Goal: Transaction & Acquisition: Purchase product/service

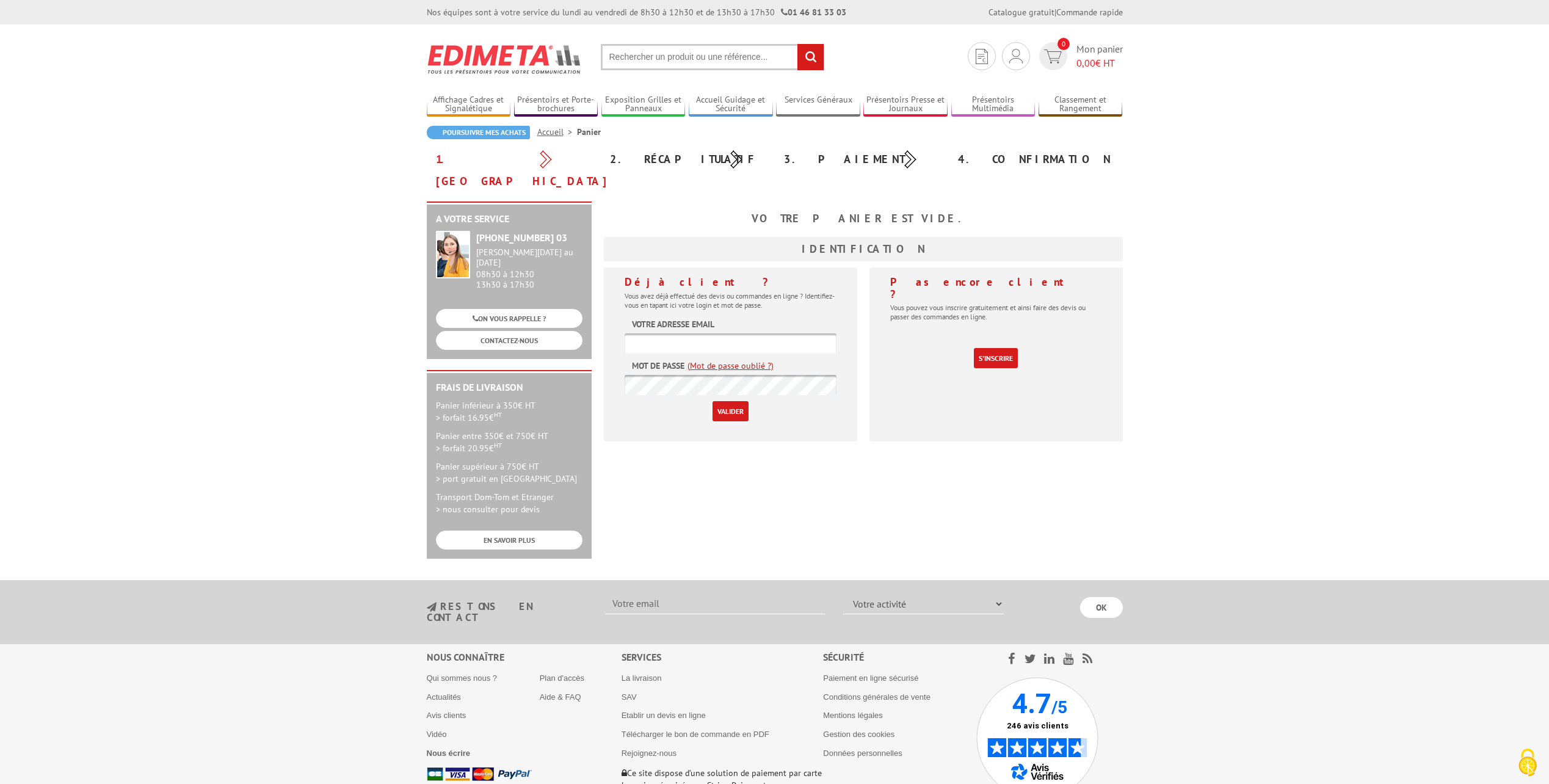
click at [683, 57] on input "text" at bounding box center [713, 56] width 223 height 26
type input "216625"
click at [801, 55] on input "rechercher" at bounding box center [810, 56] width 26 height 26
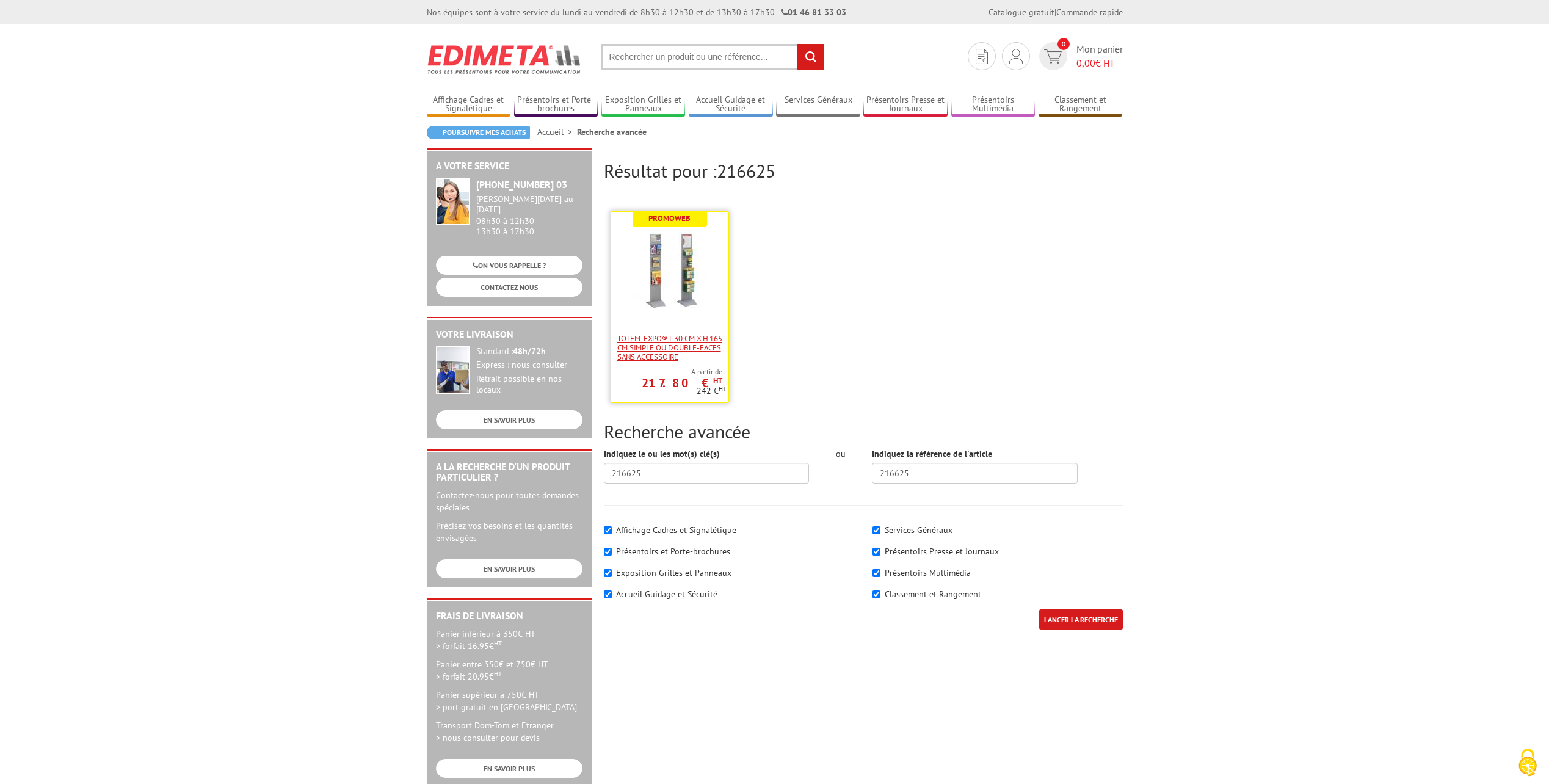
click at [704, 343] on span "Totem-Expo® L 30 cm x H 165 cm simple ou double-faces sans accessoire" at bounding box center [669, 348] width 105 height 28
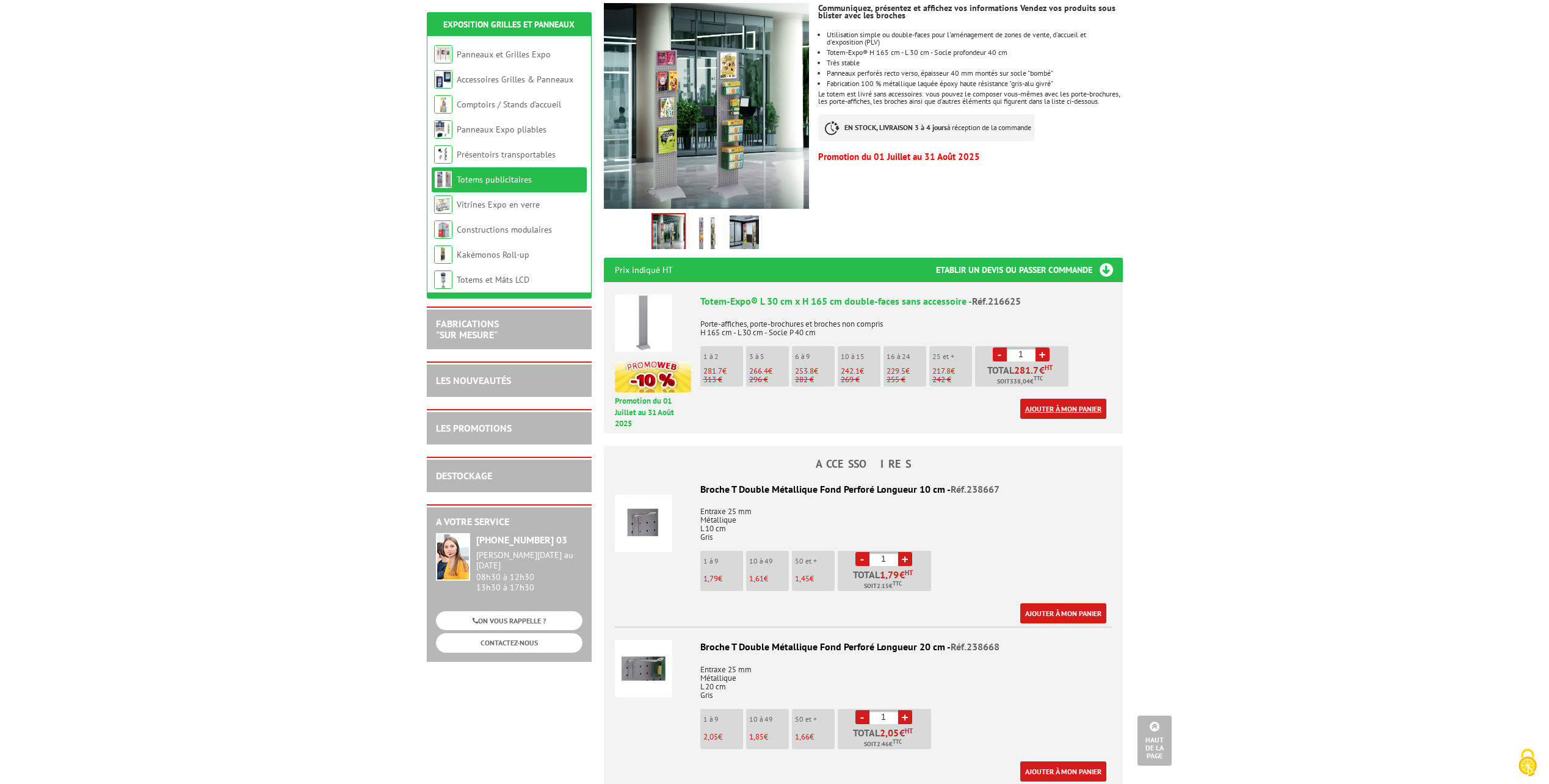
click at [1057, 399] on link "Ajouter à mon panier" at bounding box center [1063, 409] width 86 height 20
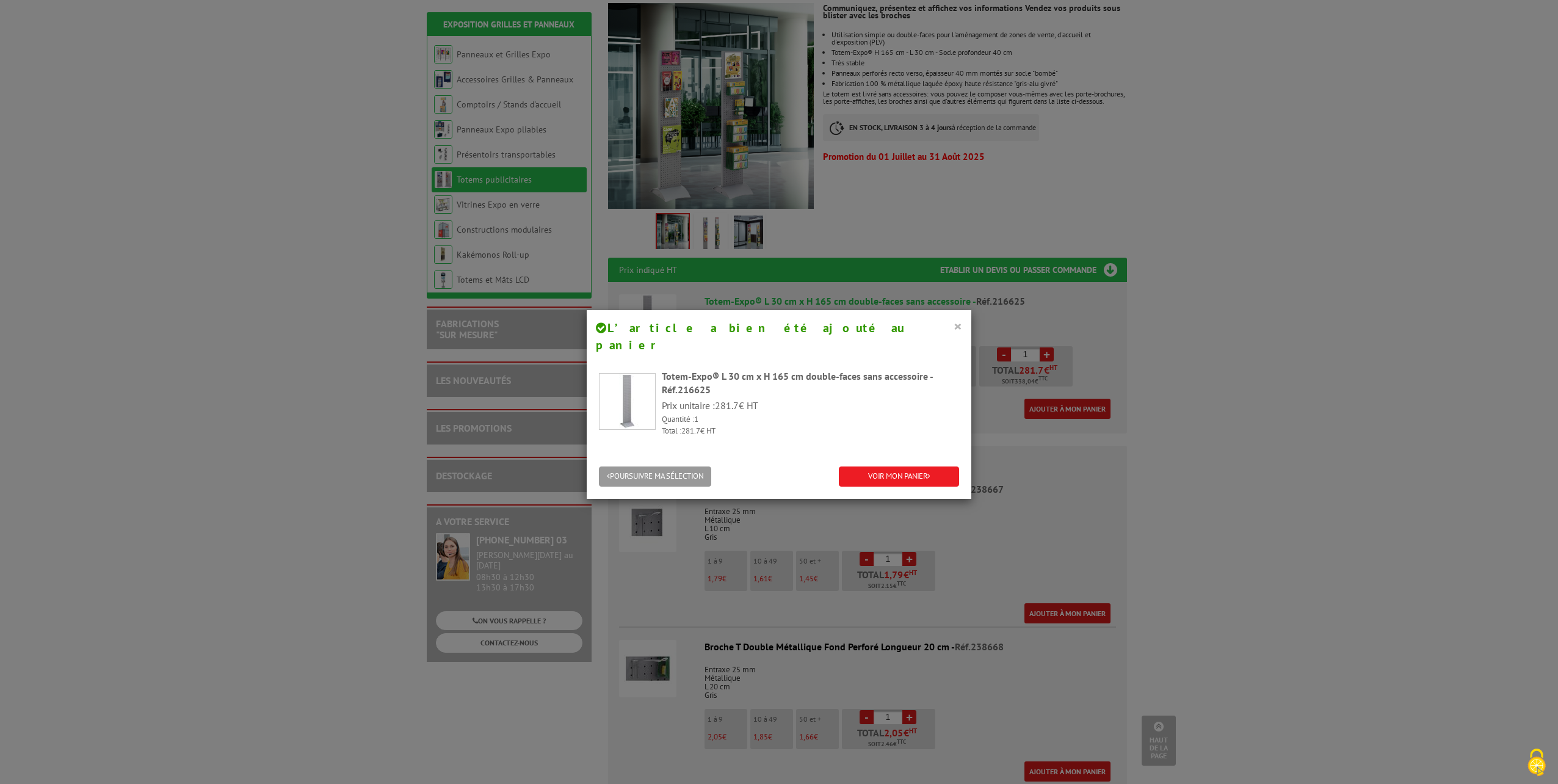
click at [954, 329] on button "×" at bounding box center [958, 326] width 8 height 16
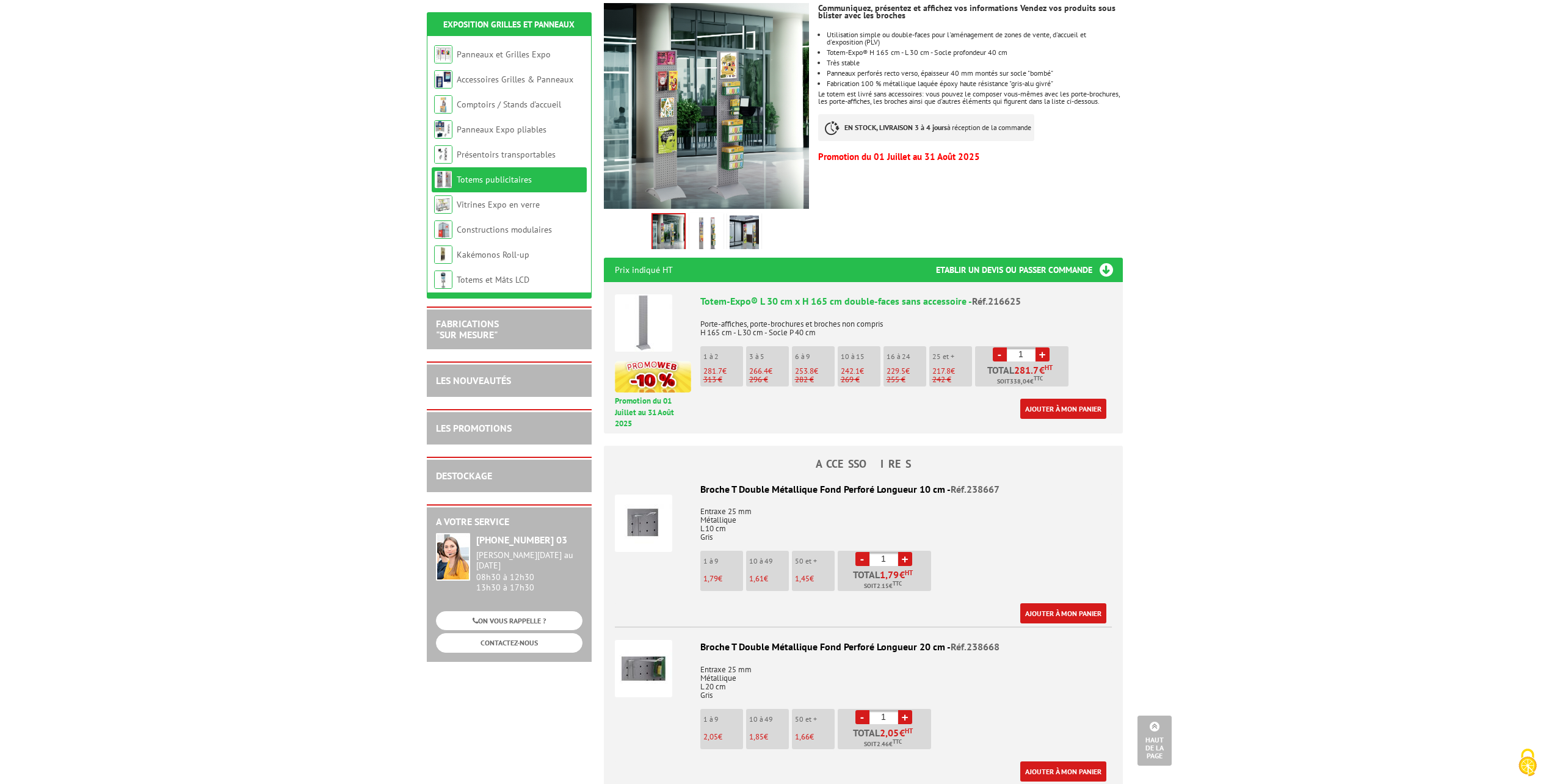
click at [908, 551] on link "+" at bounding box center [905, 558] width 14 height 14
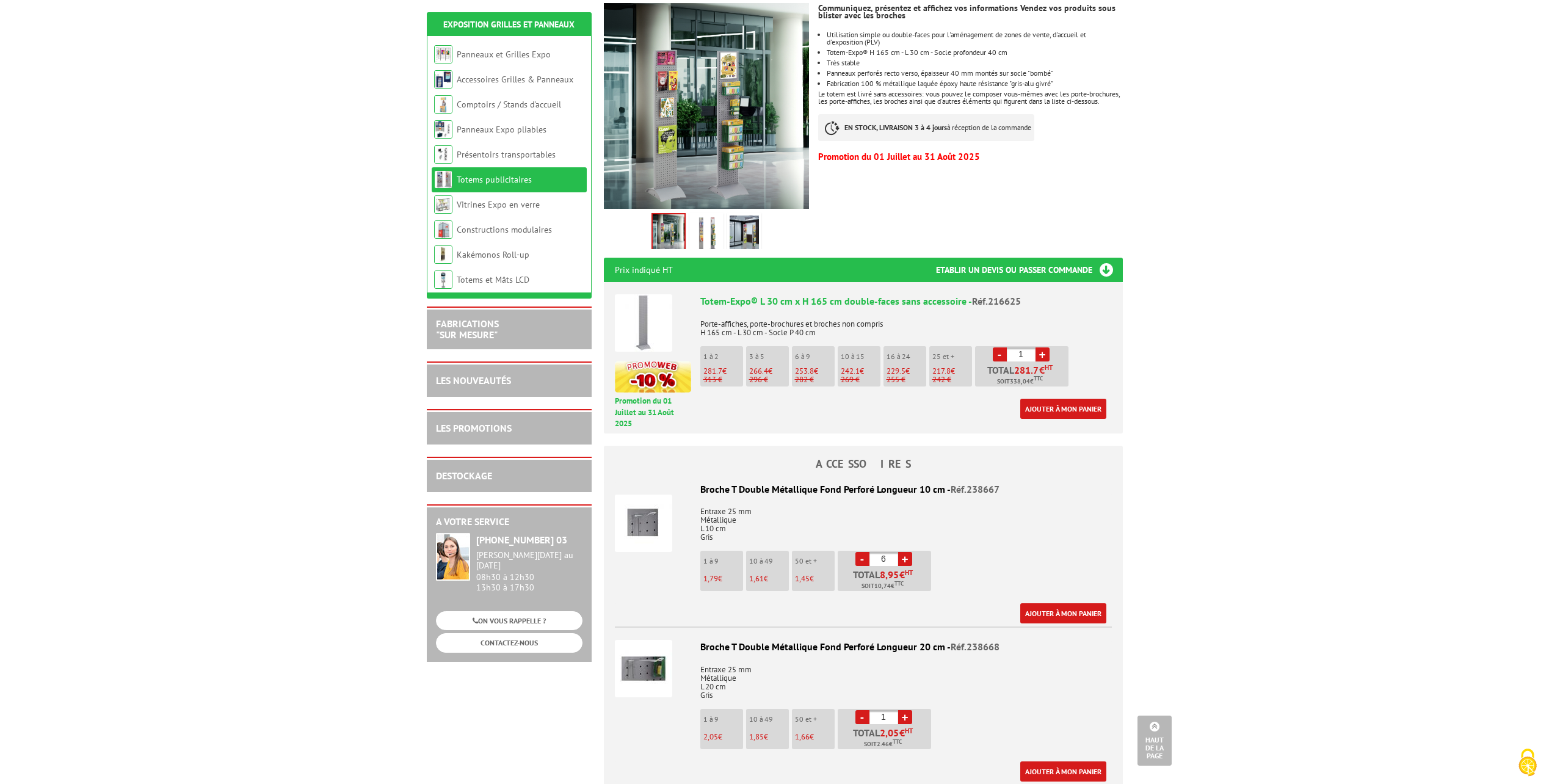
click at [908, 551] on link "+" at bounding box center [905, 558] width 14 height 14
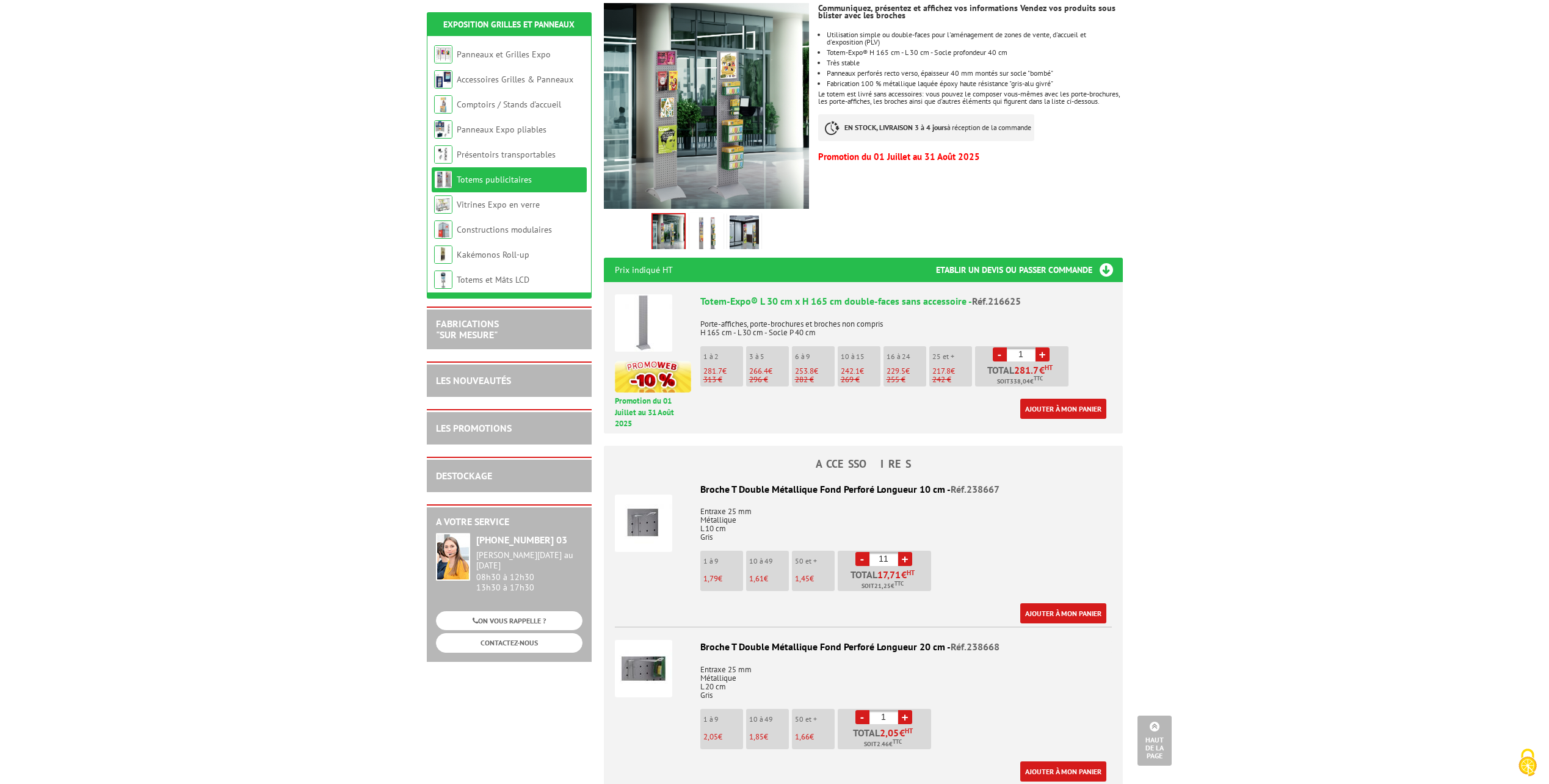
click at [908, 551] on link "+" at bounding box center [905, 558] width 14 height 14
click at [870, 551] on li "- 14 + Total 22,54 € HT Soit 27,05 € TTC" at bounding box center [884, 571] width 93 height 40
click at [866, 551] on link "-" at bounding box center [862, 558] width 14 height 14
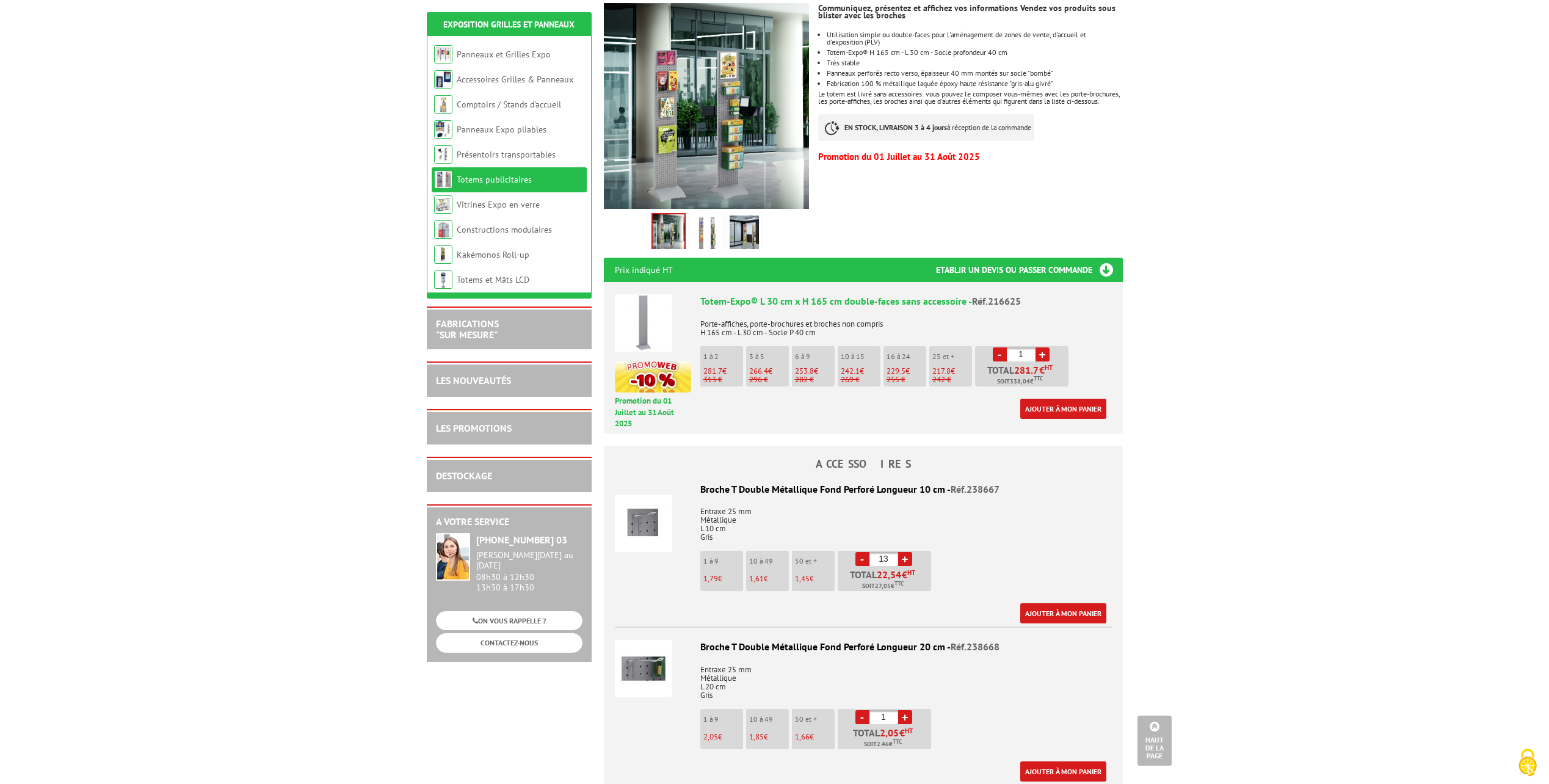
click at [866, 551] on link "-" at bounding box center [862, 558] width 14 height 14
type input "10"
click at [1053, 603] on link "Ajouter à mon panier" at bounding box center [1063, 613] width 86 height 20
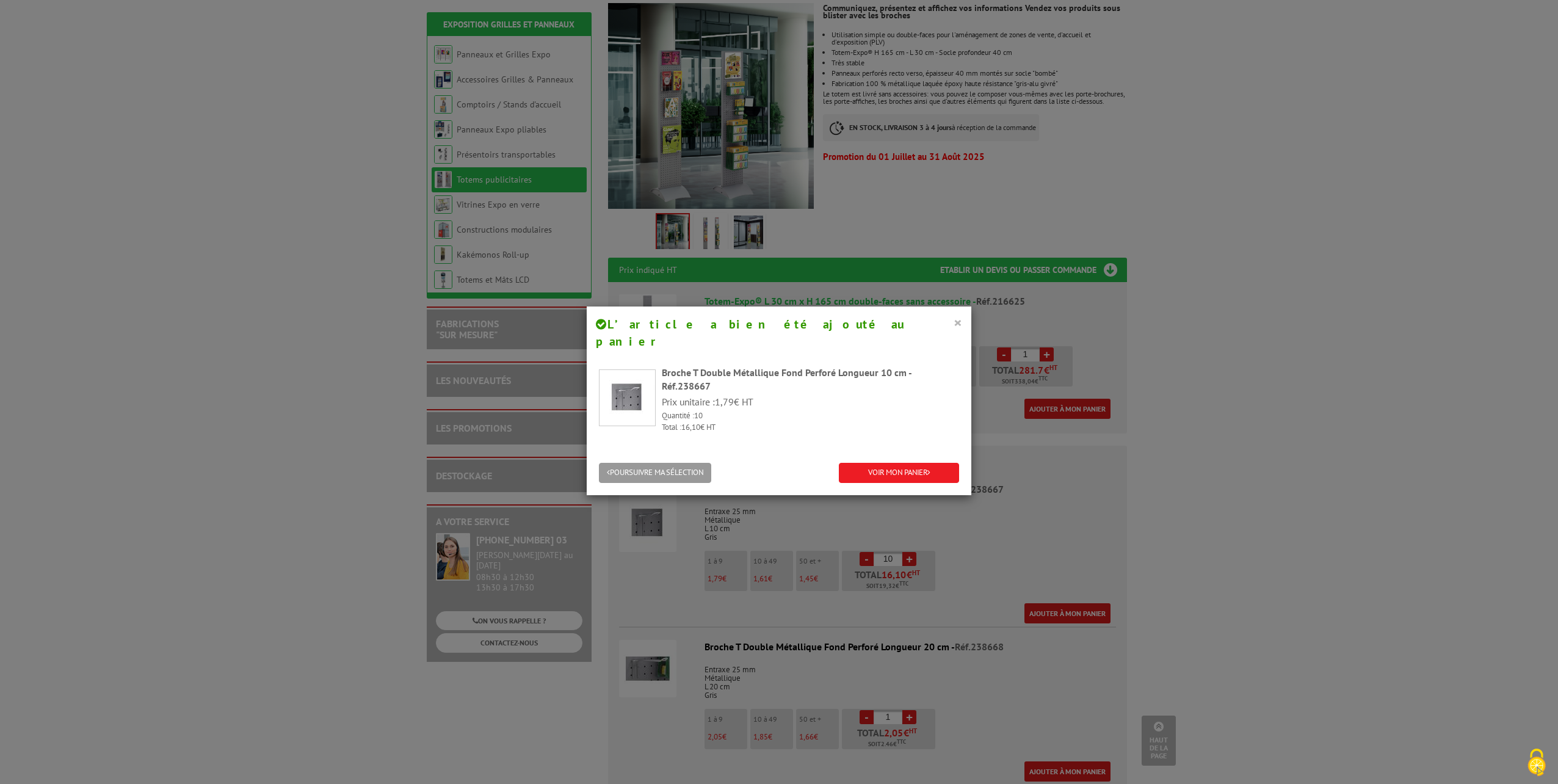
click at [954, 321] on button "×" at bounding box center [958, 321] width 8 height 16
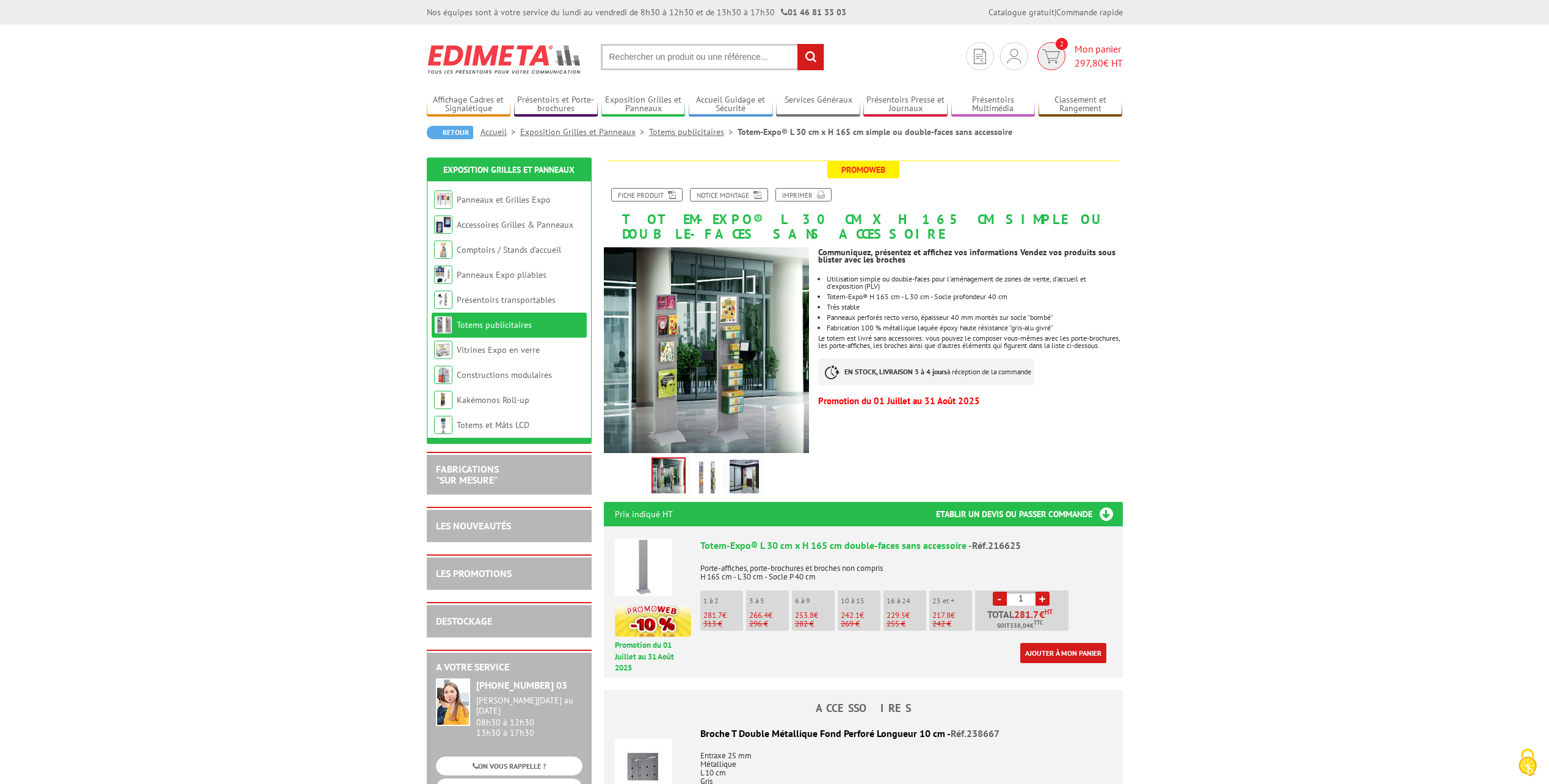
click at [1086, 60] on span "297,80" at bounding box center [1089, 63] width 29 height 13
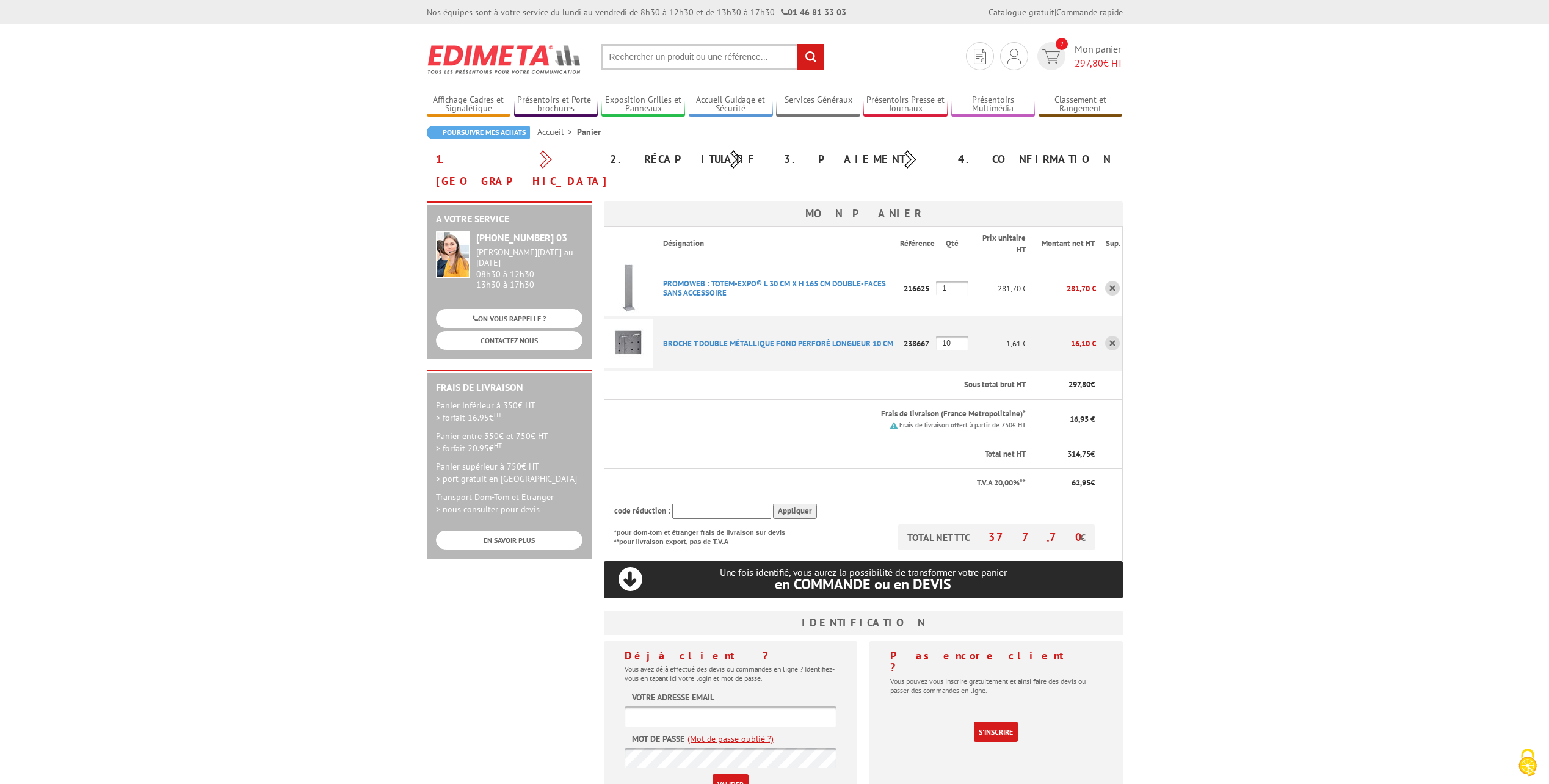
click at [720, 498] on th "code réduction : Appliquer" at bounding box center [850, 511] width 492 height 27
click at [710, 504] on input "text" at bounding box center [722, 511] width 99 height 15
paste input "216625"
drag, startPoint x: 710, startPoint y: 487, endPoint x: 626, endPoint y: 489, distance: 84.0
click at [615, 504] on div "code réduction : 216625 Appliquer" at bounding box center [855, 511] width 481 height 15
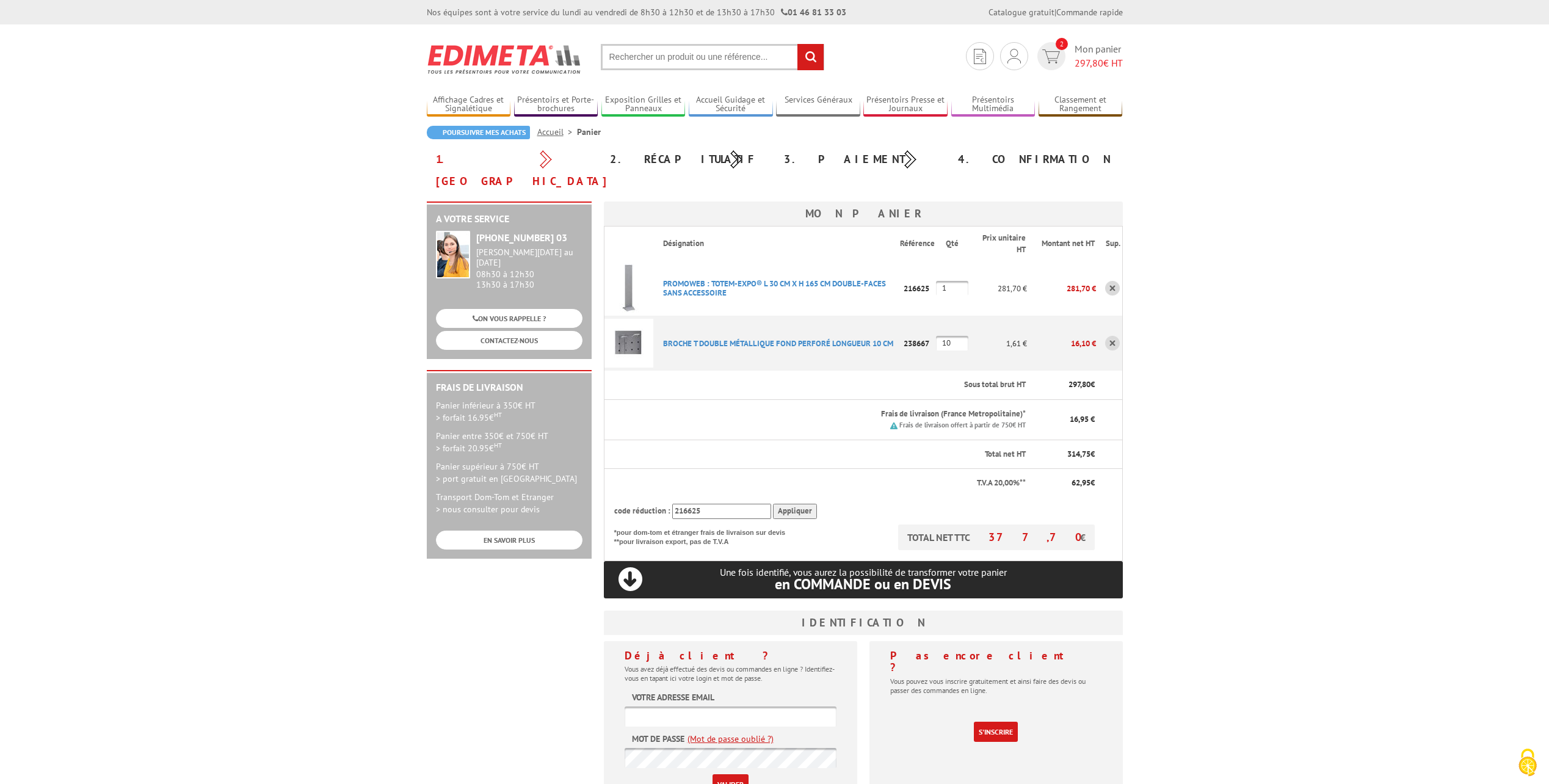
click at [701, 498] on th "code réduction : 216625 Appliquer" at bounding box center [850, 511] width 492 height 27
click at [682, 504] on input "216625" at bounding box center [722, 511] width 99 height 15
type input "2"
type input "15pourvous"
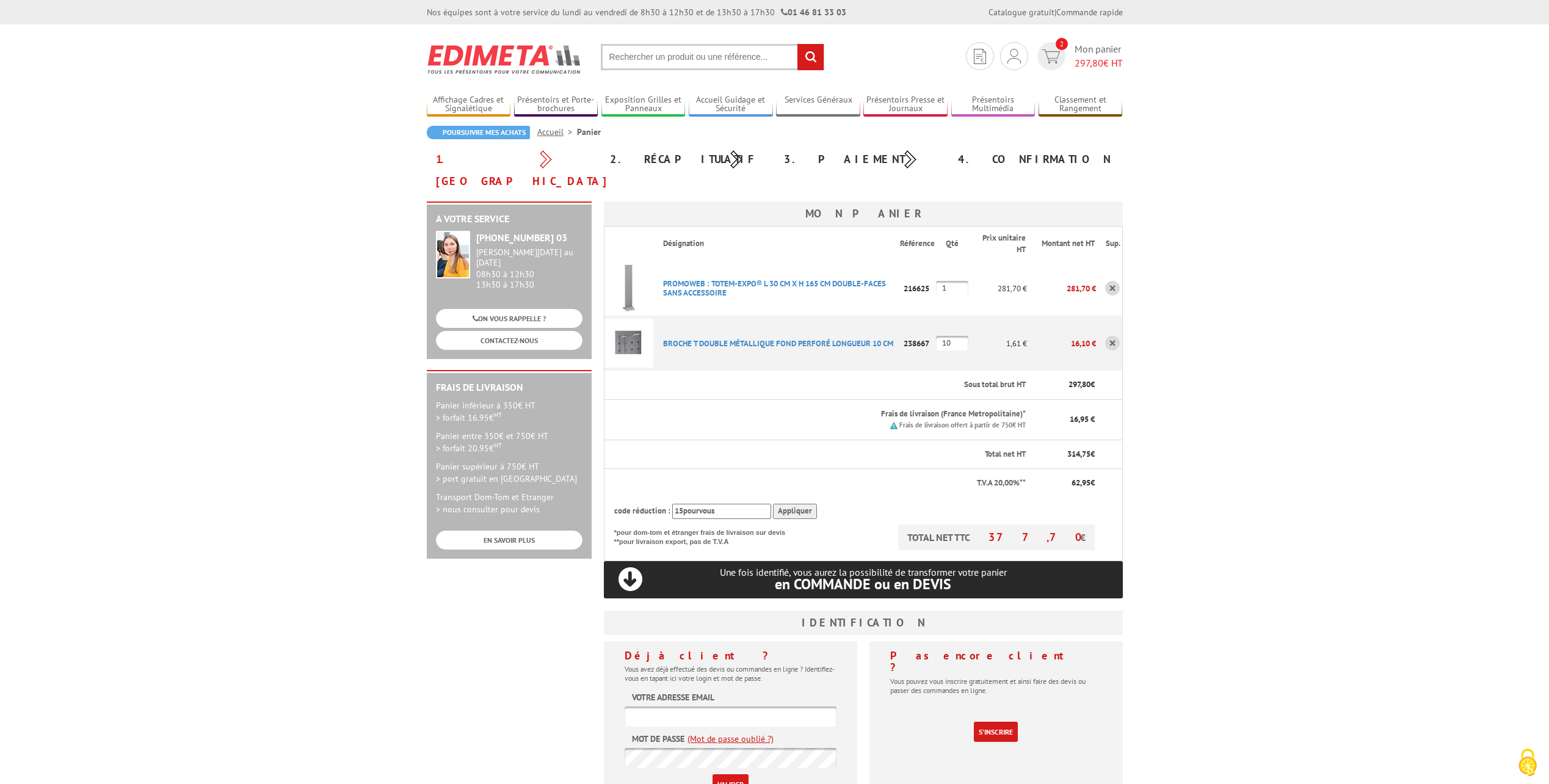
click at [782, 504] on input "Appliquer" at bounding box center [795, 511] width 44 height 15
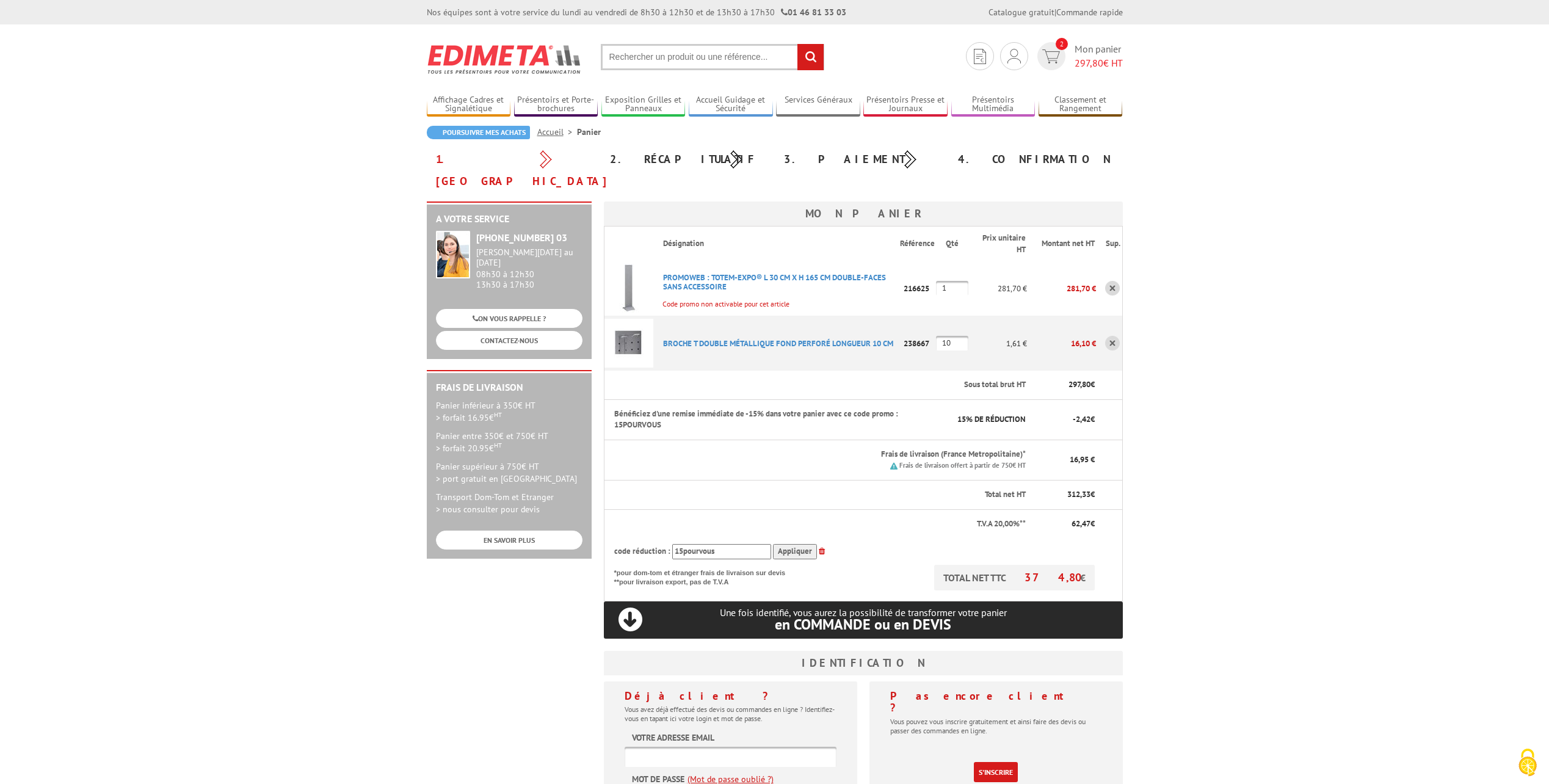
drag, startPoint x: 932, startPoint y: 265, endPoint x: 907, endPoint y: 265, distance: 25.0
click at [907, 278] on p "216625" at bounding box center [918, 288] width 36 height 21
copy p "216625"
click at [919, 332] on p "238667" at bounding box center [918, 342] width 36 height 21
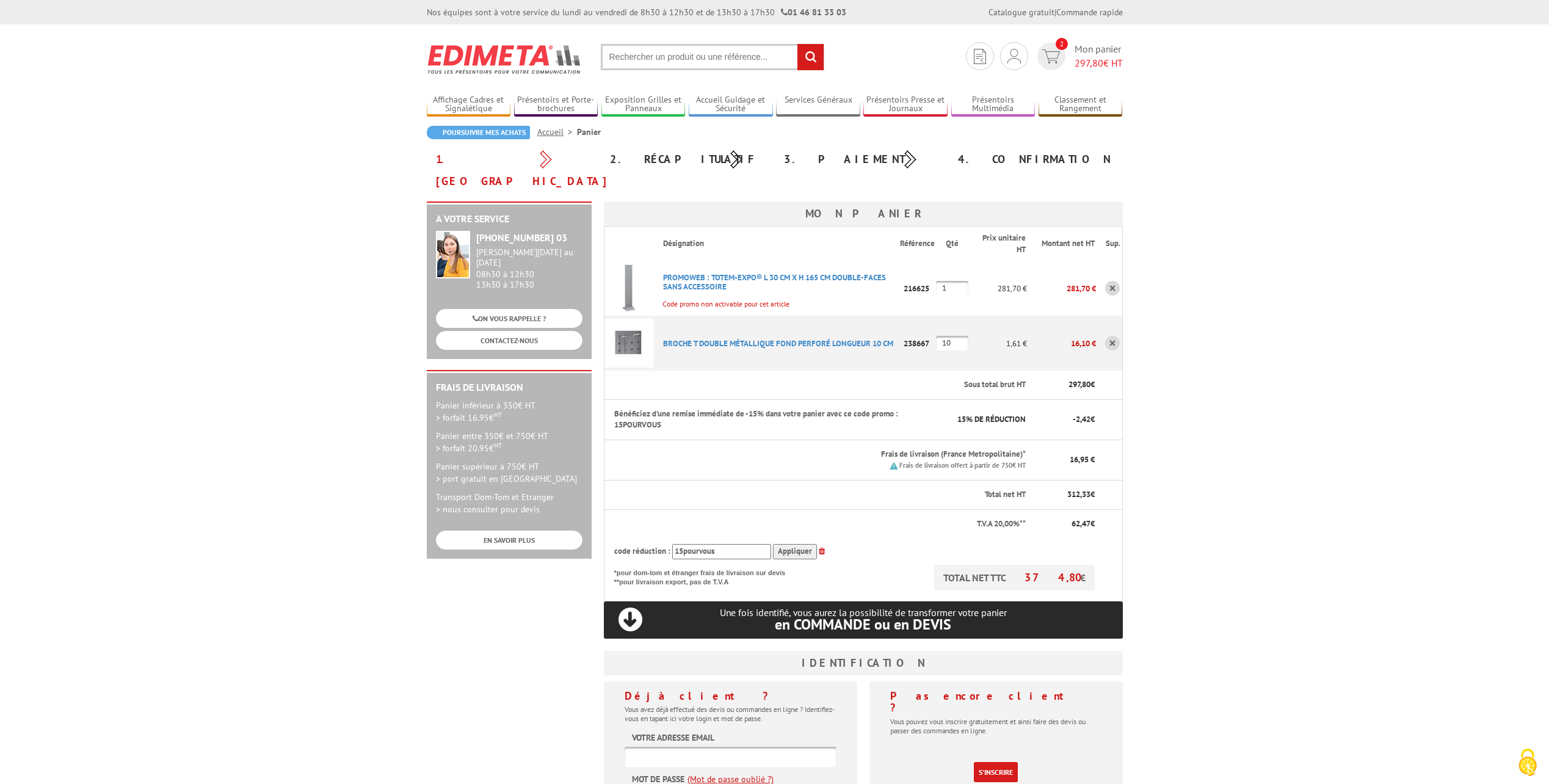
copy p "238667"
